Goal: Navigation & Orientation: Understand site structure

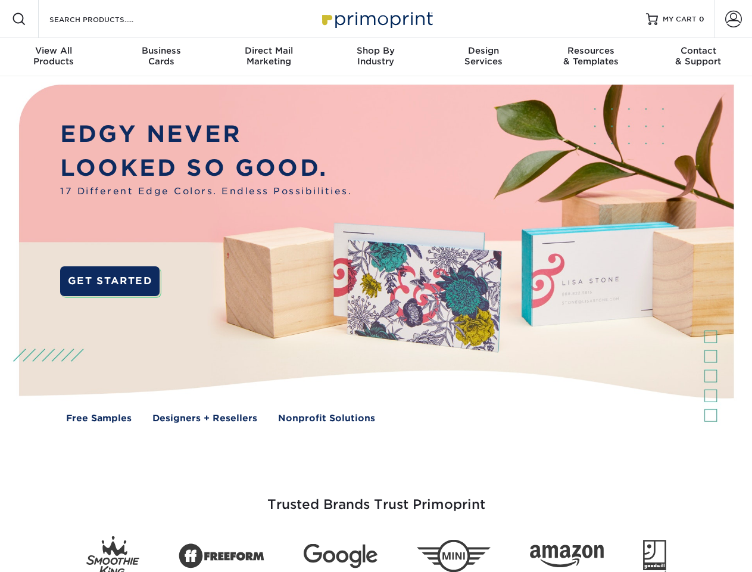
click at [376, 286] on img at bounding box center [376, 262] width 744 height 372
click at [19, 19] on span at bounding box center [19, 19] width 14 height 14
click at [733, 19] on span at bounding box center [733, 19] width 17 height 17
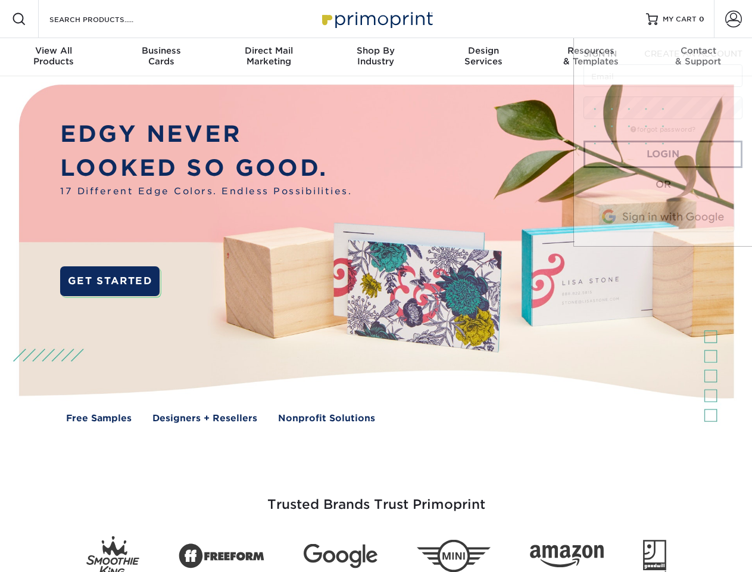
click at [54, 57] on div "View All Products" at bounding box center [53, 55] width 107 height 21
click at [161, 57] on div "Business Cards" at bounding box center [160, 55] width 107 height 21
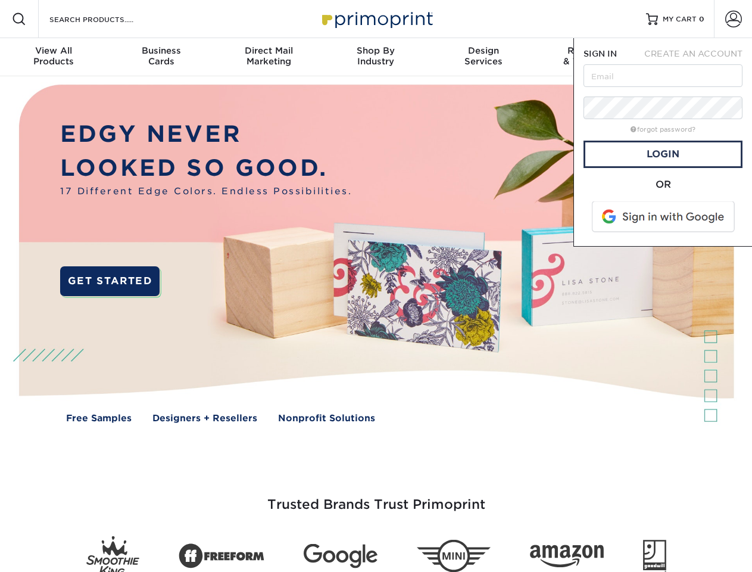
click at [269, 57] on div "Direct Mail Marketing" at bounding box center [268, 55] width 107 height 21
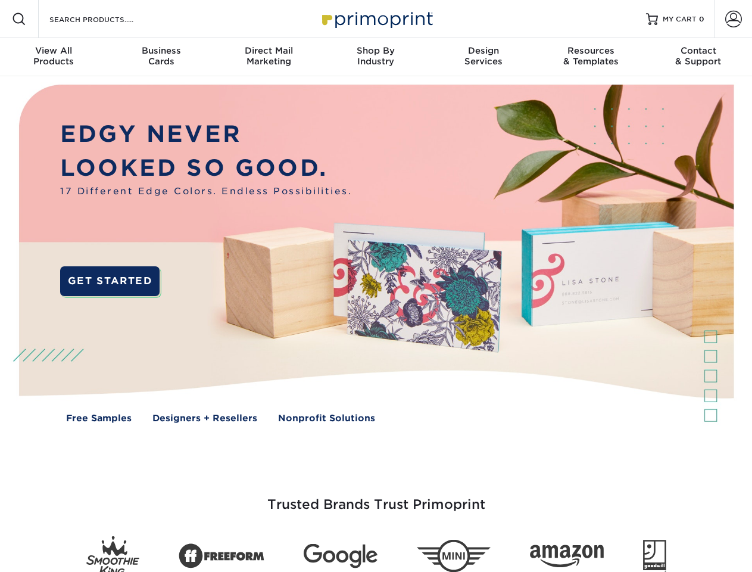
click at [376, 57] on div "Shop By Industry" at bounding box center [375, 55] width 107 height 21
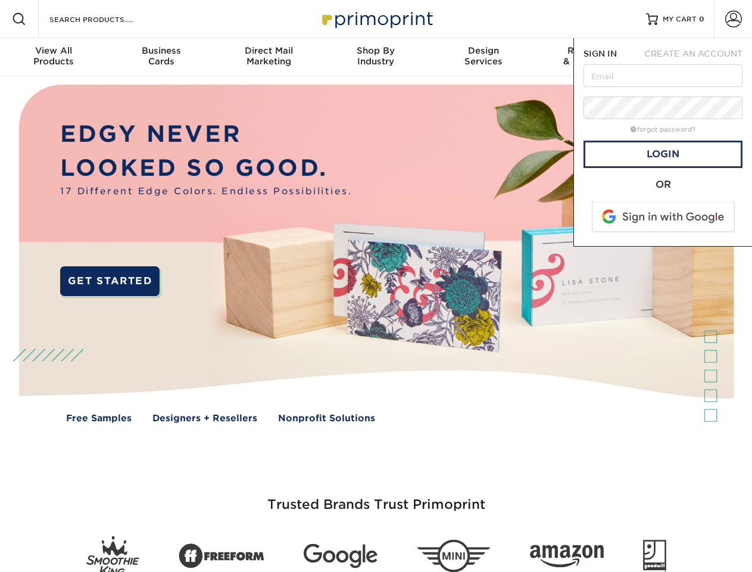
click at [484, 57] on div "Design Services" at bounding box center [483, 55] width 107 height 21
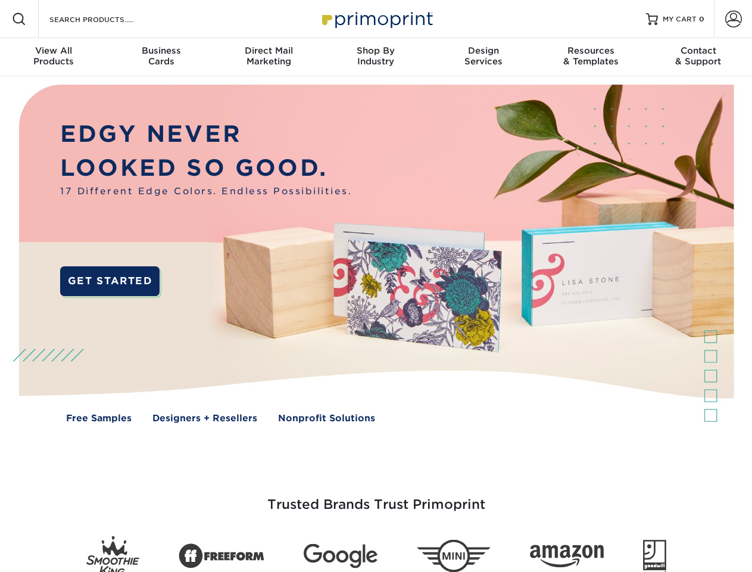
click at [591, 57] on span "SIGN IN" at bounding box center [600, 54] width 33 height 10
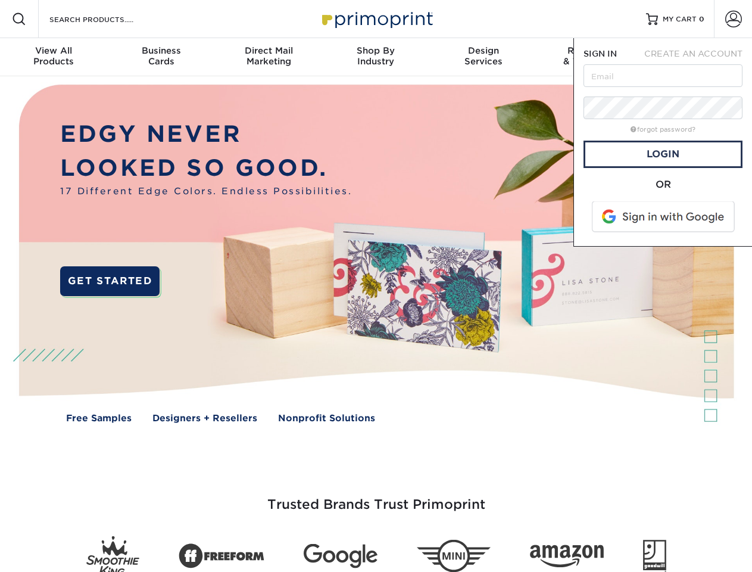
click at [699, 57] on div "Contact & Support" at bounding box center [698, 55] width 107 height 21
